Goal: Task Accomplishment & Management: Manage account settings

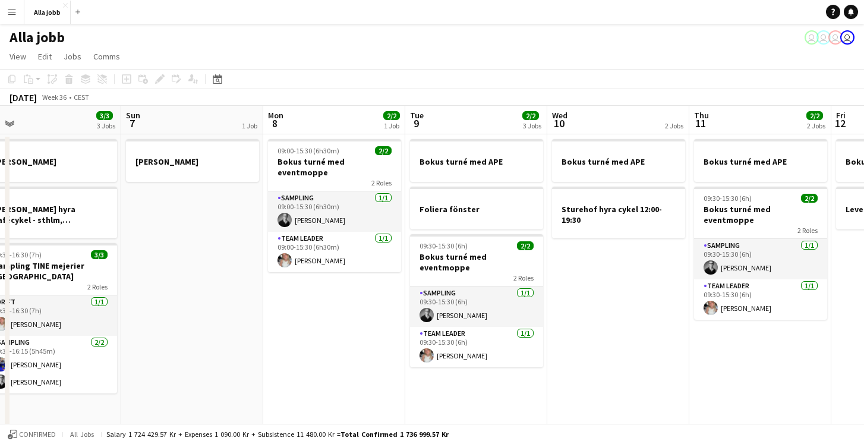
scroll to position [0, 449]
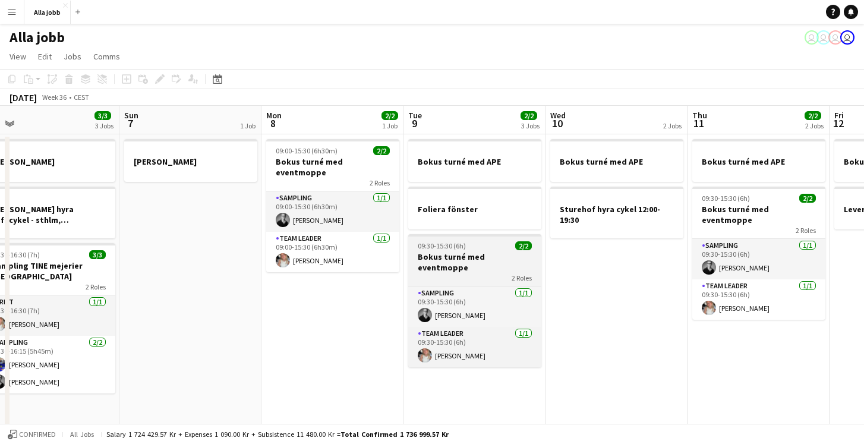
click at [478, 261] on h3 "Bokus turné med eventmoppe" at bounding box center [474, 261] width 133 height 21
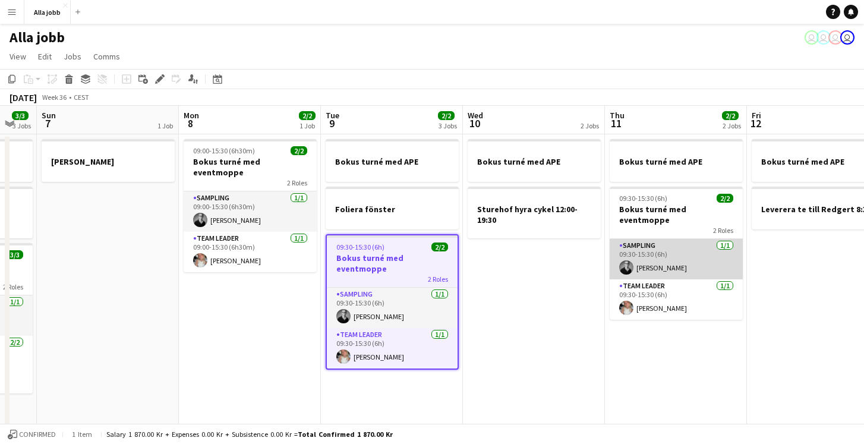
scroll to position [0, 543]
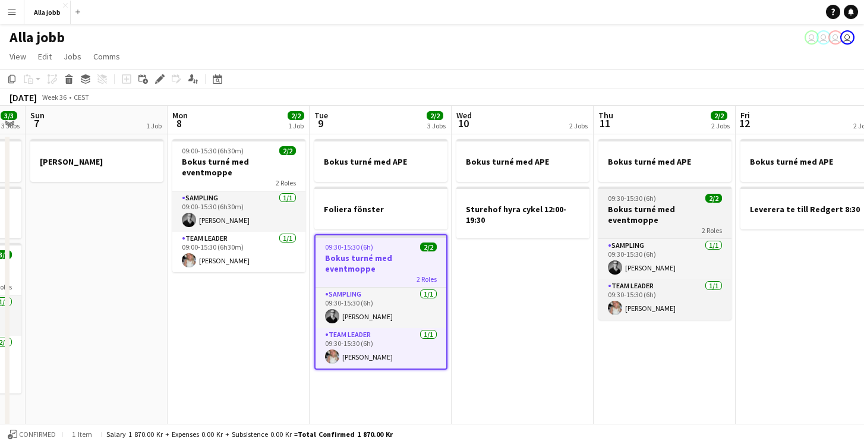
click at [657, 200] on div "09:30-15:30 (6h) 2/2" at bounding box center [665, 198] width 133 height 9
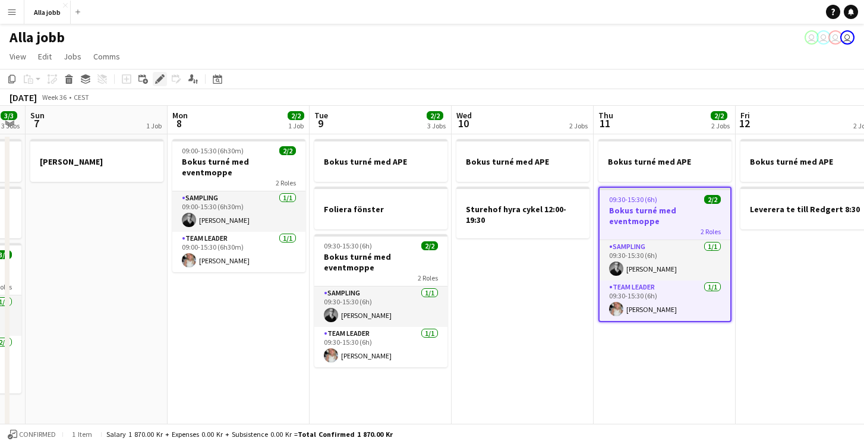
click at [160, 76] on icon "Edit" at bounding box center [160, 79] width 10 height 10
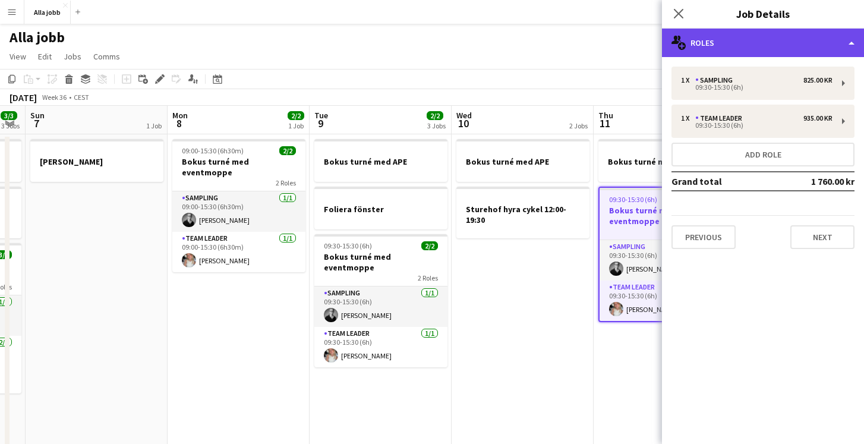
click at [719, 45] on div "multiple-users-add Roles" at bounding box center [763, 43] width 202 height 29
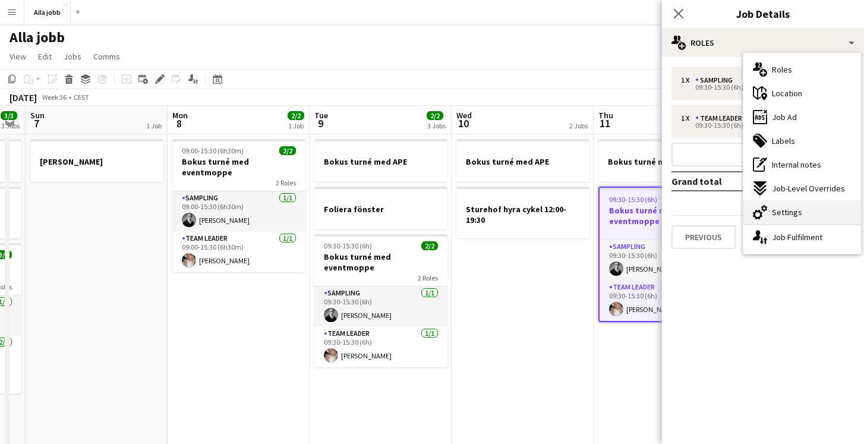
click at [776, 209] on span "Settings" at bounding box center [787, 212] width 30 height 11
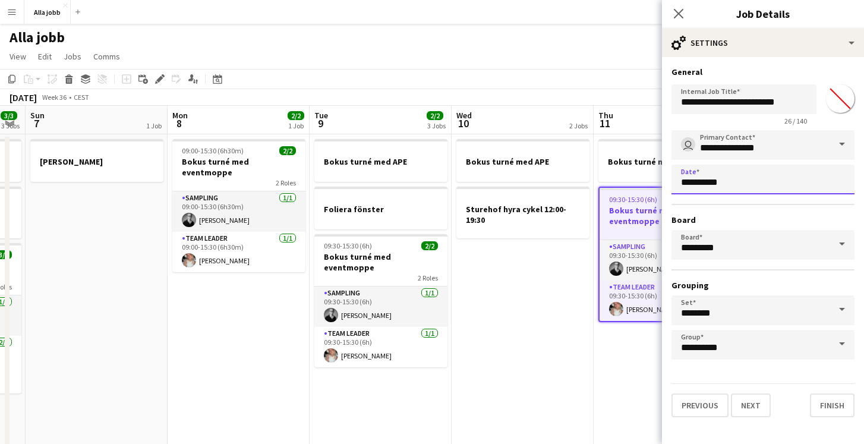
click at [723, 176] on body "Menu Boards Boards Boards All jobs Status Workforce Workforce My Workforce Recr…" at bounding box center [432, 283] width 864 height 566
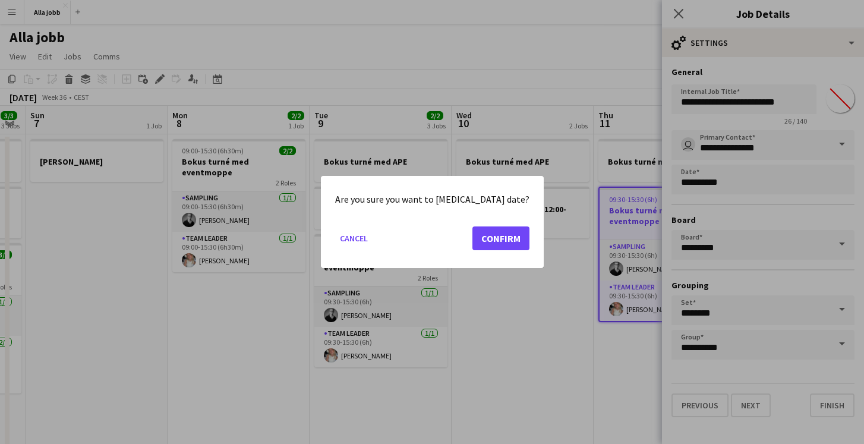
click at [488, 238] on button "Confirm" at bounding box center [501, 238] width 57 height 24
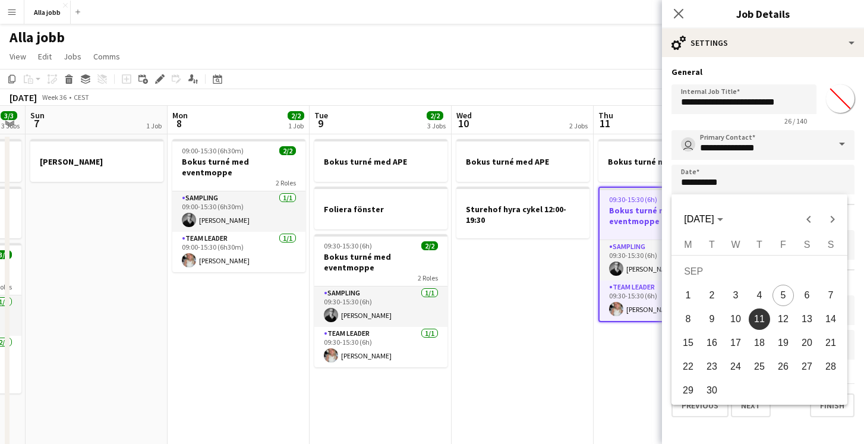
click at [742, 321] on span "10" at bounding box center [735, 318] width 21 height 21
type input "**********"
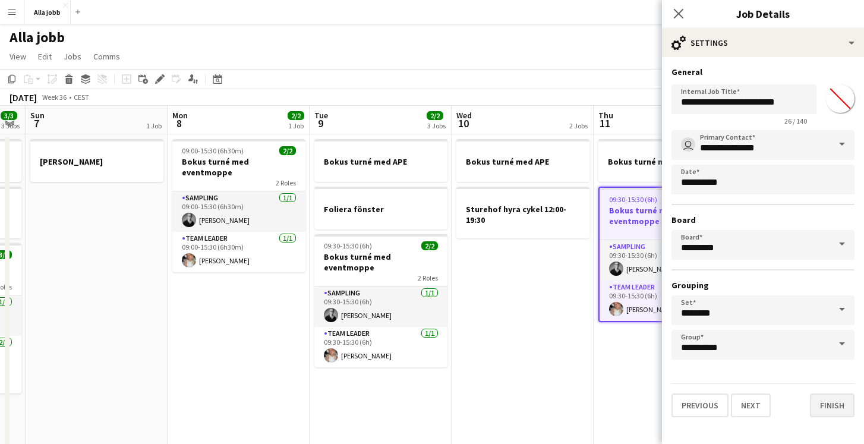
click at [831, 405] on button "Finish" at bounding box center [832, 405] width 45 height 24
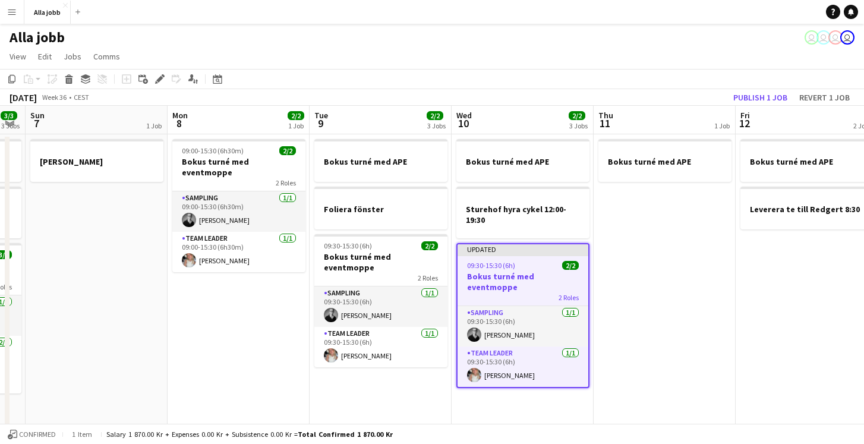
click at [704, 314] on app-date-cell "Bokus turné med APE" at bounding box center [665, 339] width 142 height 411
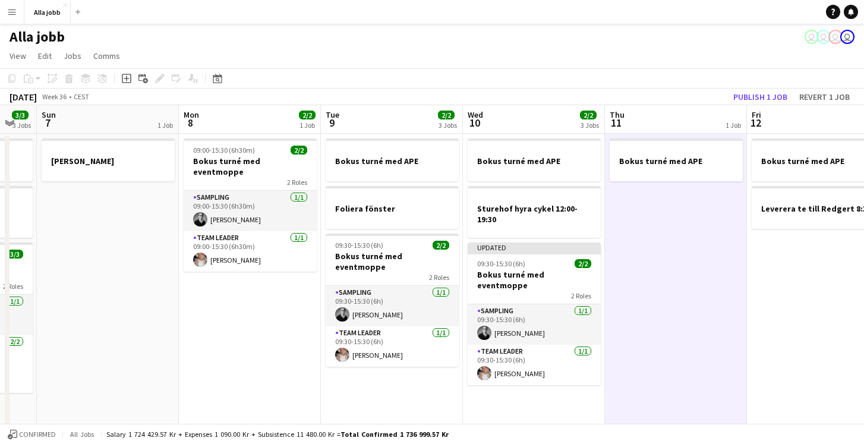
scroll to position [1, 0]
click at [772, 93] on button "Publish 1 job" at bounding box center [761, 96] width 64 height 15
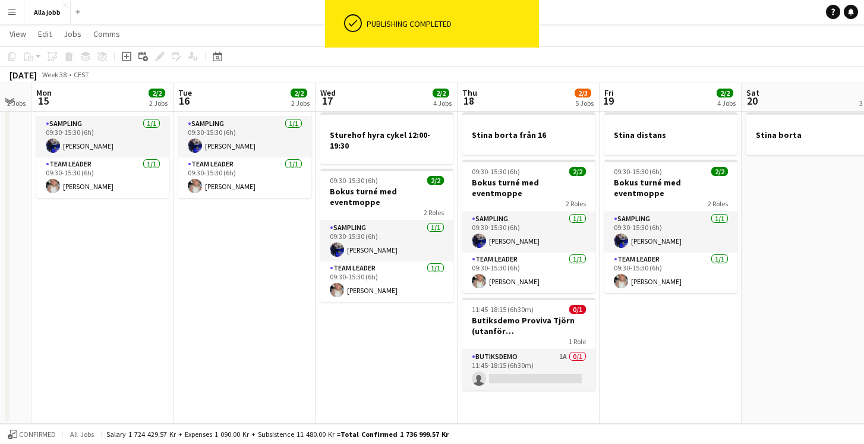
scroll to position [0, 301]
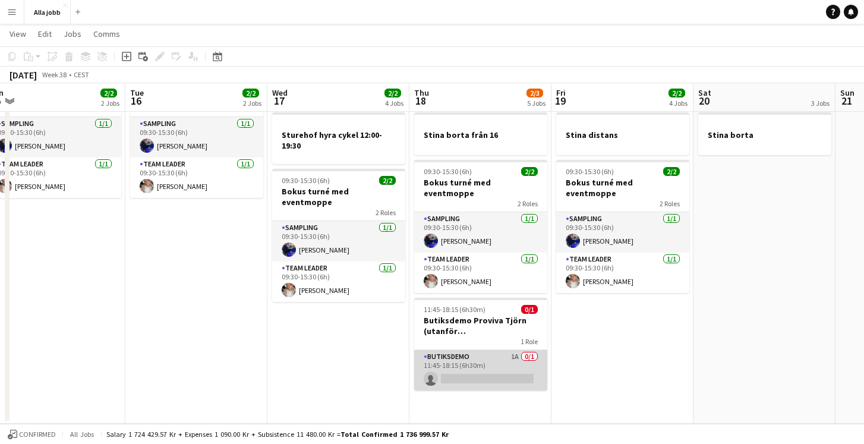
click at [490, 360] on app-card-role "Butiksdemo 1A 0/1 11:45-18:15 (6h30m) single-neutral-actions" at bounding box center [480, 370] width 133 height 40
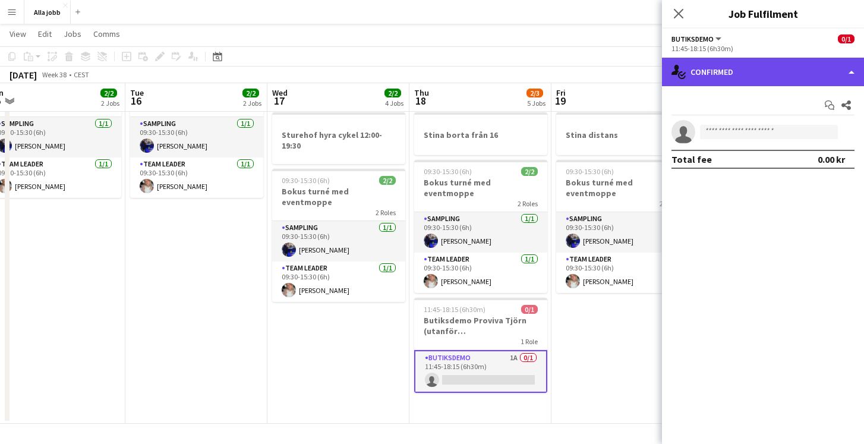
click at [740, 68] on div "single-neutral-actions-check-2 Confirmed" at bounding box center [763, 72] width 202 height 29
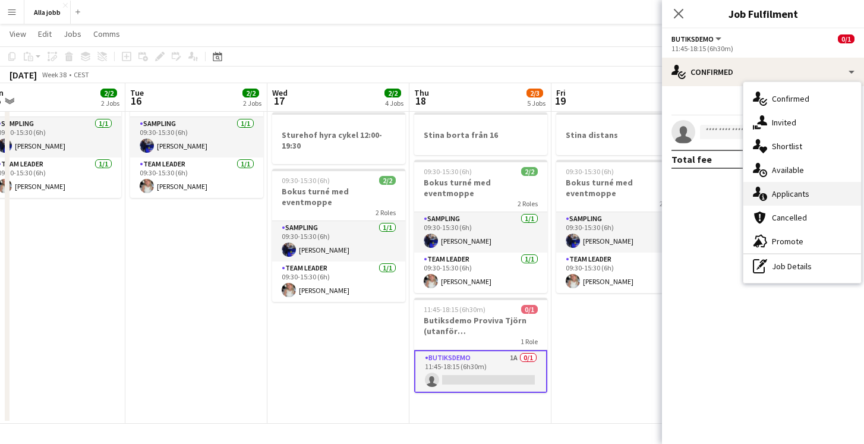
click at [781, 199] on span "Applicants" at bounding box center [790, 193] width 37 height 11
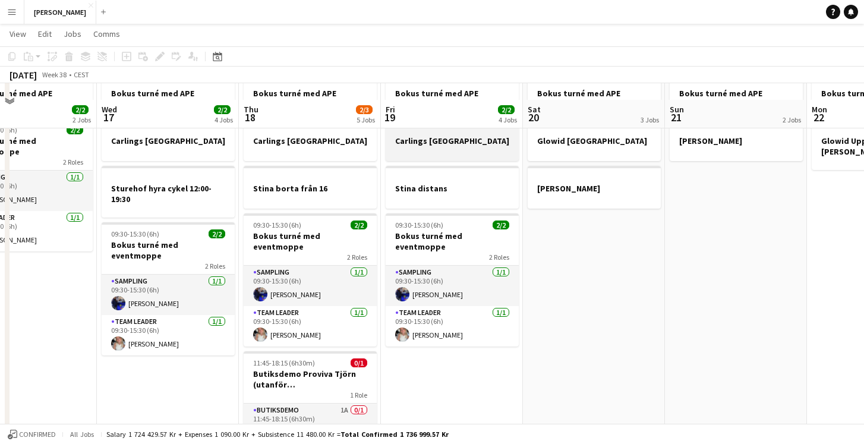
scroll to position [92, 0]
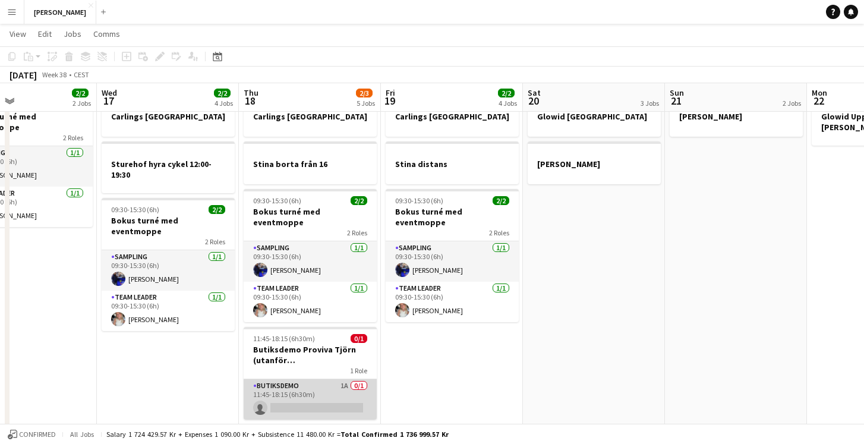
click at [328, 379] on app-card-role "Butiksdemo 1A 0/1 11:45-18:15 (6h30m) single-neutral-actions" at bounding box center [310, 399] width 133 height 40
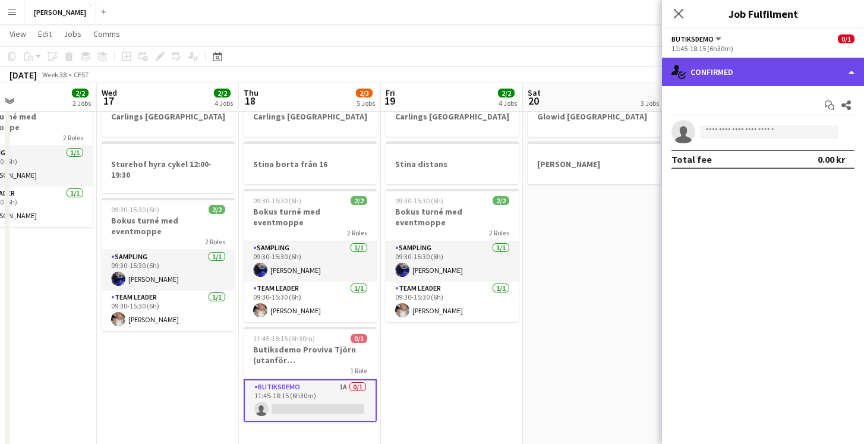
click at [733, 82] on div "single-neutral-actions-check-2 Confirmed" at bounding box center [763, 72] width 202 height 29
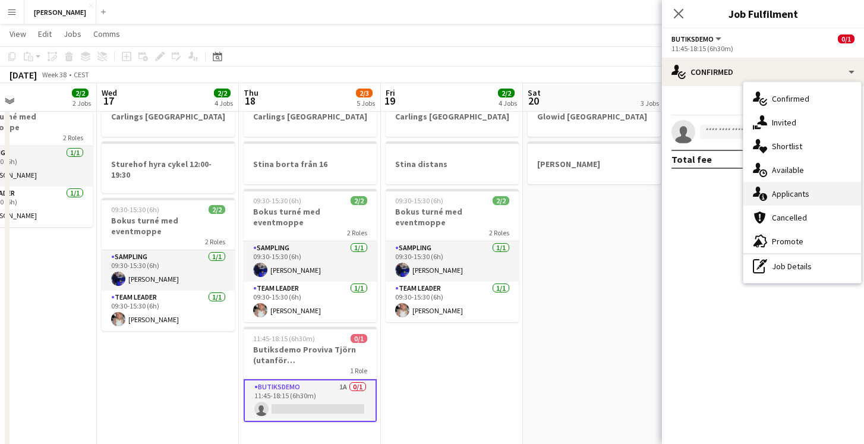
click at [770, 191] on div "single-neutral-actions-information Applicants" at bounding box center [803, 194] width 118 height 24
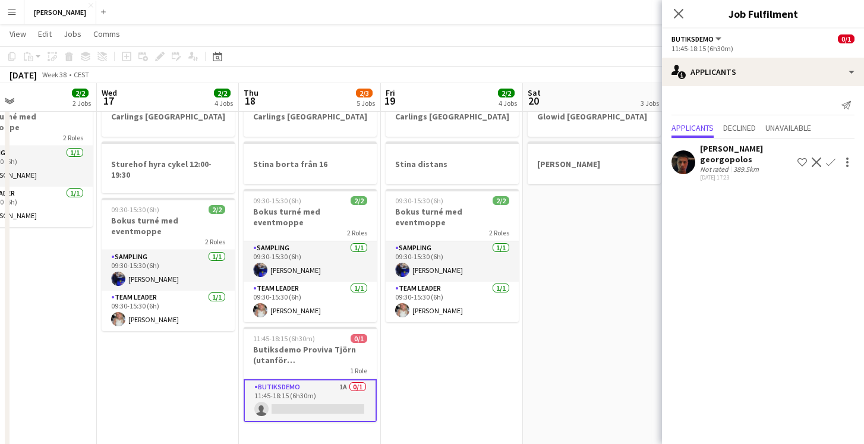
click at [687, 159] on app-user-avatar at bounding box center [684, 162] width 24 height 24
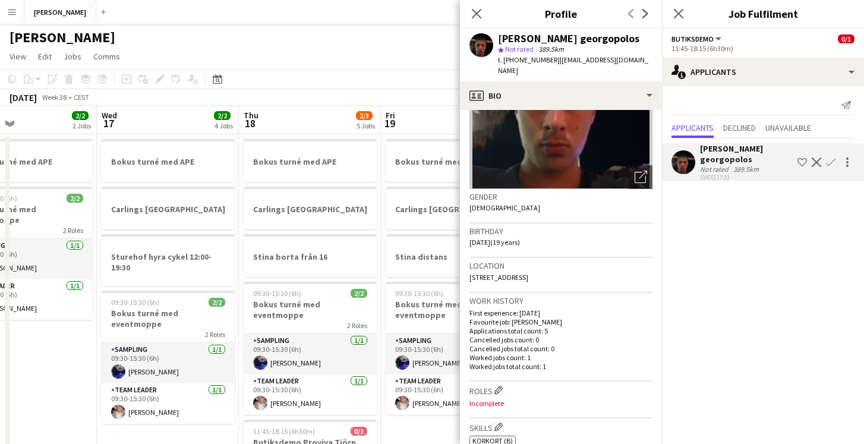
scroll to position [128, 0]
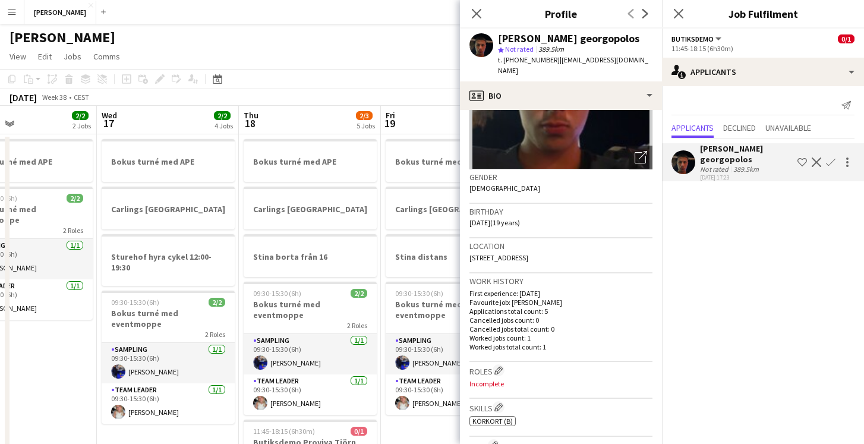
click at [830, 162] on app-icon "Confirm" at bounding box center [831, 163] width 10 height 10
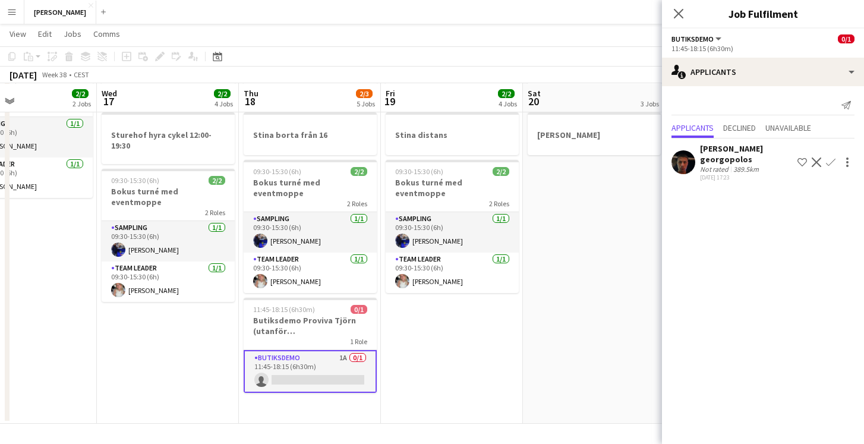
scroll to position [121, 0]
click at [831, 161] on app-icon "Confirm" at bounding box center [831, 163] width 10 height 10
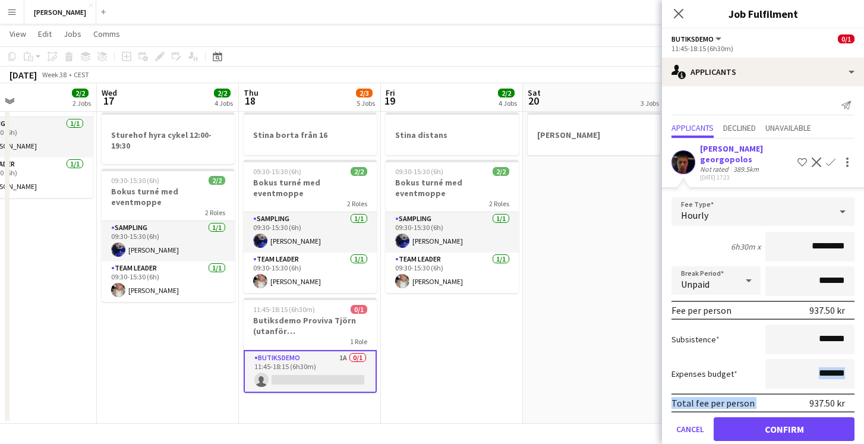
click at [794, 354] on form "Fee Type Hourly 6h30m x ********* Break Period Unpaid ******* Fee per person 93…" at bounding box center [763, 324] width 202 height 254
click at [773, 437] on button "Confirm" at bounding box center [784, 429] width 141 height 24
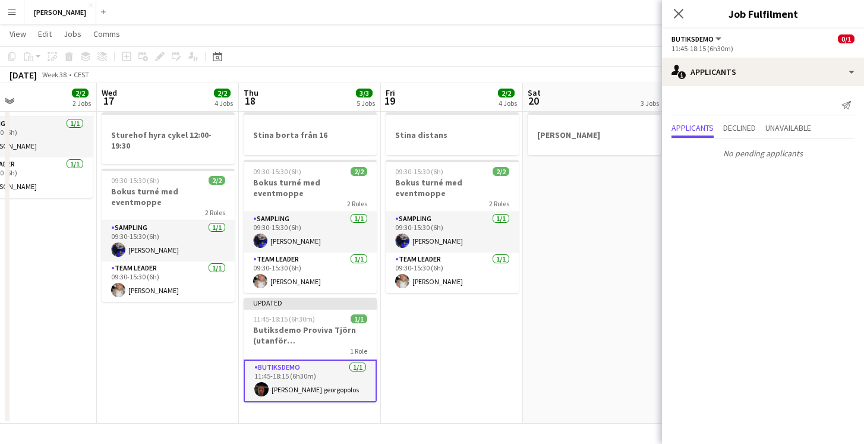
click at [598, 366] on app-date-cell "Bokus turné med APE Glowid [GEOGRAPHIC_DATA] [PERSON_NAME]" at bounding box center [594, 217] width 142 height 411
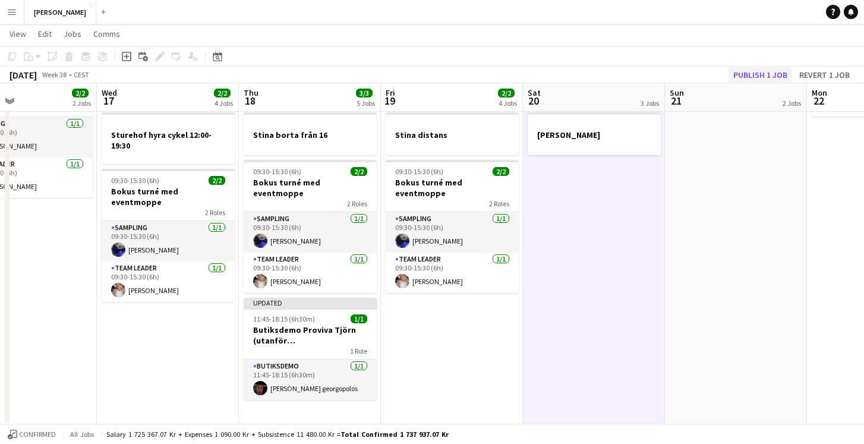
click at [766, 72] on button "Publish 1 job" at bounding box center [761, 74] width 64 height 15
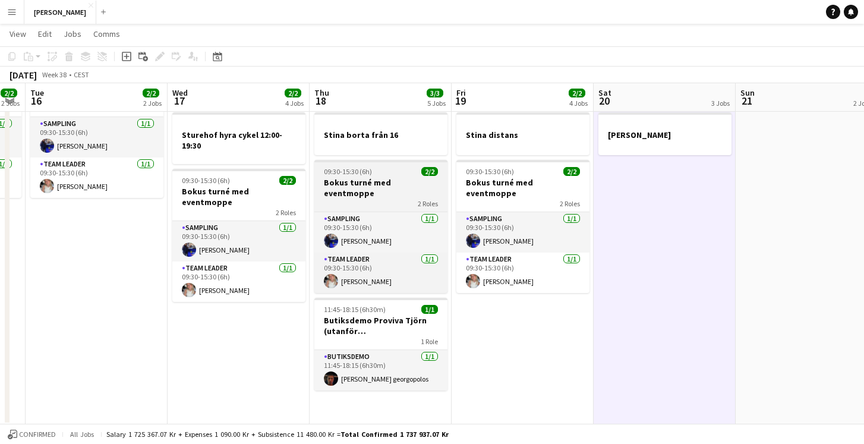
scroll to position [0, 410]
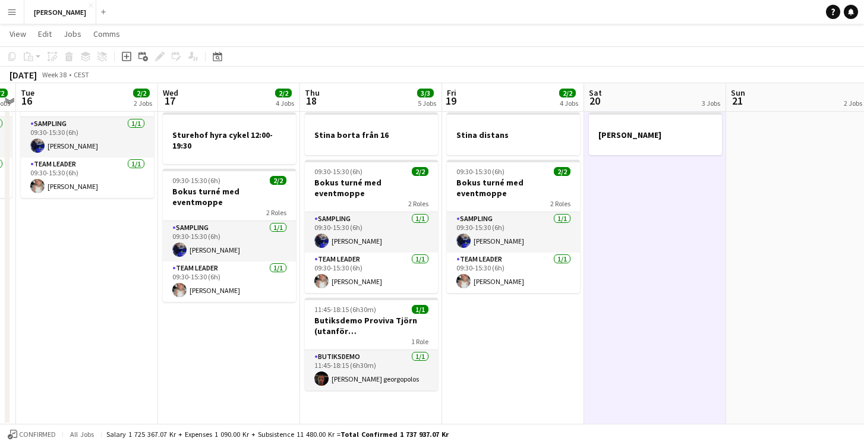
click at [434, 48] on app-toolbar "Copy Paste Paste Command V Paste with crew Command Shift V Paste linked Job [GE…" at bounding box center [432, 56] width 864 height 20
